Goal: Task Accomplishment & Management: Use online tool/utility

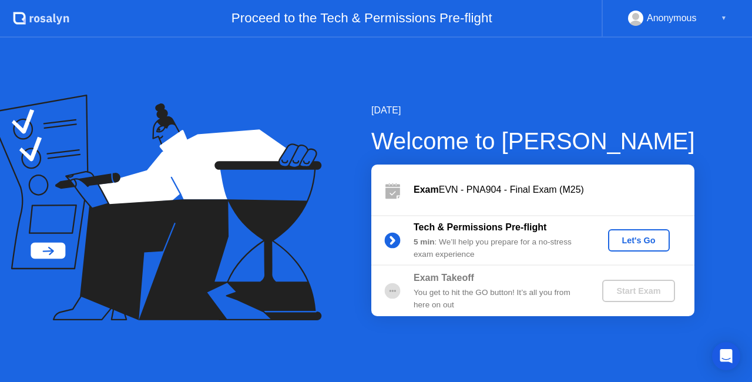
click at [639, 240] on div "Let's Go" at bounding box center [639, 240] width 52 height 9
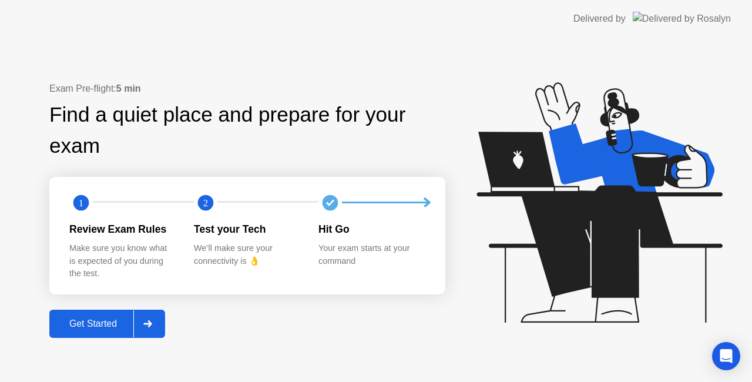
click at [98, 320] on div "Get Started" at bounding box center [93, 324] width 81 height 11
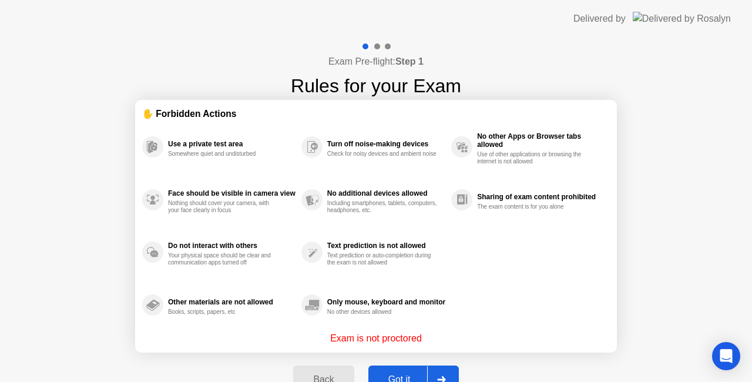
click at [389, 375] on div "Got it" at bounding box center [399, 379] width 55 height 11
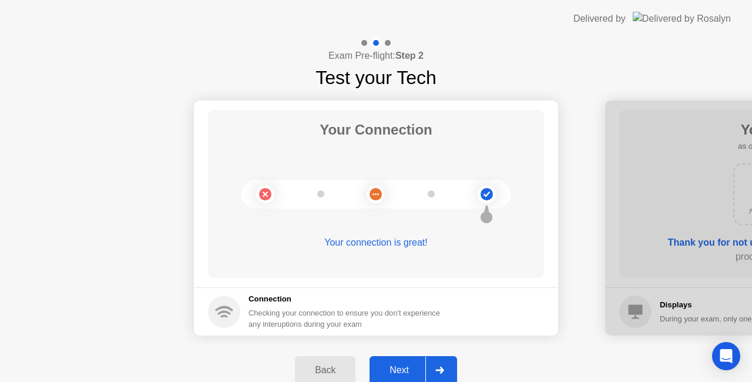
click at [397, 366] on div "Next" at bounding box center [399, 370] width 52 height 11
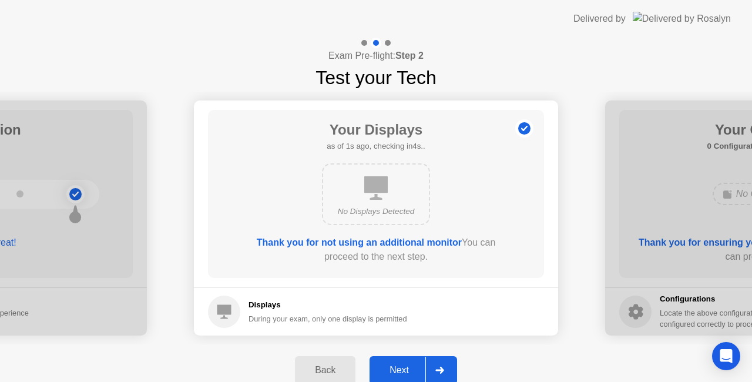
click at [397, 366] on div "Next" at bounding box center [399, 370] width 52 height 11
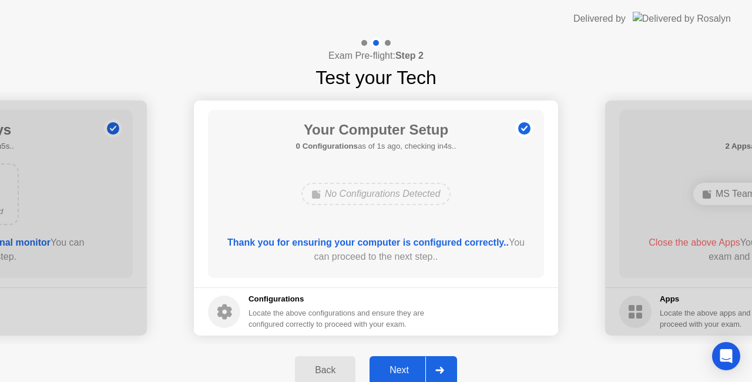
click at [397, 366] on div "Next" at bounding box center [399, 370] width 52 height 11
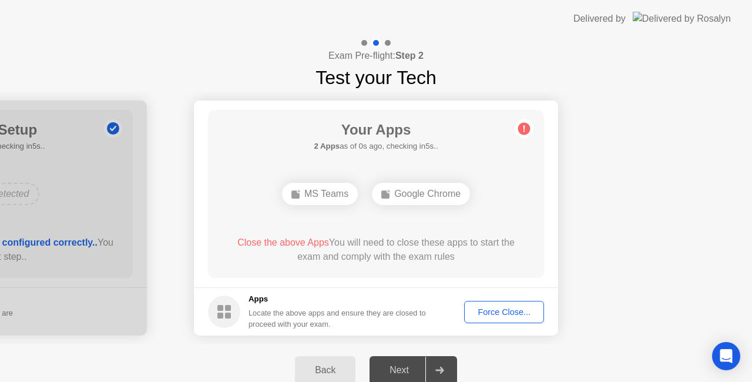
click at [510, 309] on div "Force Close..." at bounding box center [504, 311] width 72 height 9
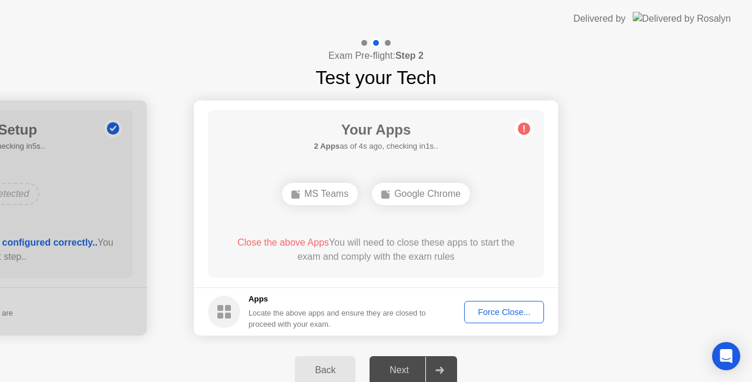
click at [481, 310] on div "Force Close..." at bounding box center [504, 311] width 72 height 9
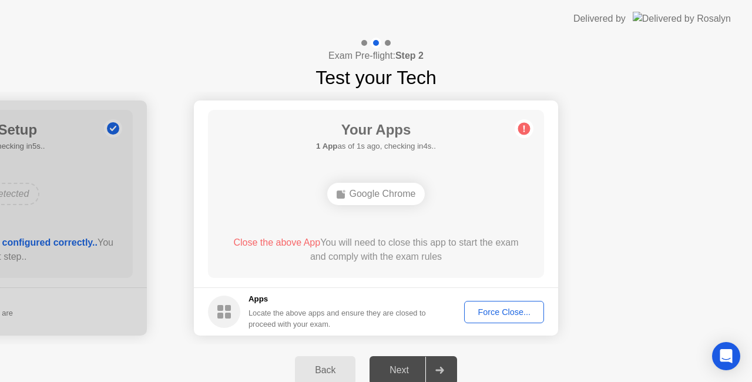
click at [498, 315] on div "Force Close..." at bounding box center [504, 311] width 72 height 9
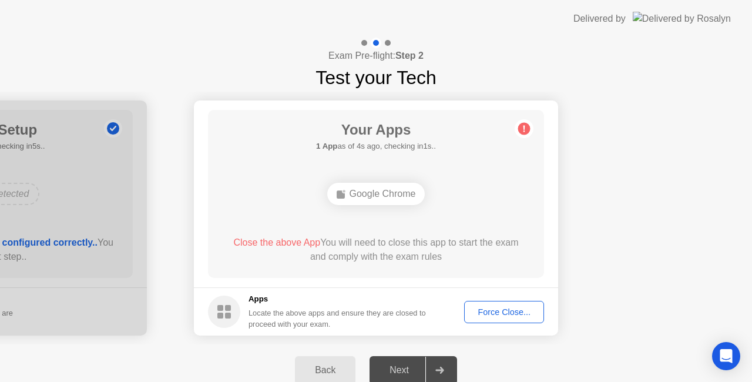
click at [493, 310] on div "Force Close..." at bounding box center [504, 311] width 72 height 9
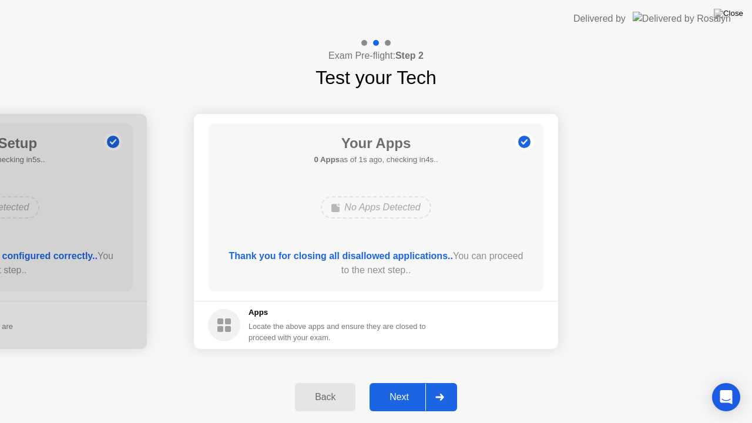
click at [404, 381] on button "Next" at bounding box center [414, 397] width 88 height 28
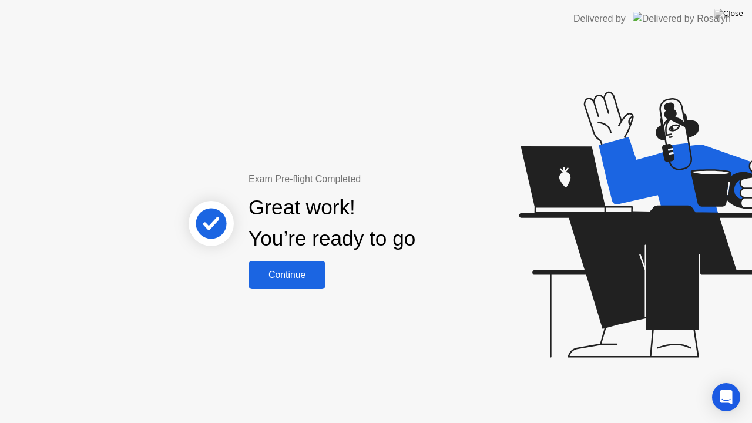
click at [294, 272] on div "Continue" at bounding box center [287, 275] width 70 height 11
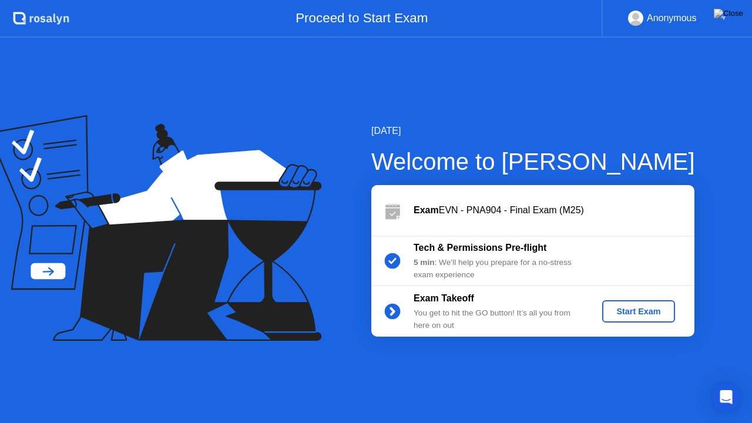
click at [616, 313] on div "Start Exam" at bounding box center [638, 311] width 63 height 9
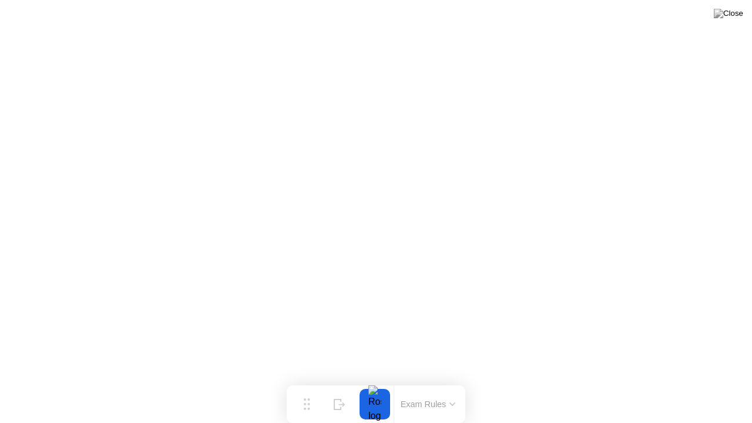
click at [728, 21] on button at bounding box center [728, 13] width 35 height 15
